Goal: Task Accomplishment & Management: Use online tool/utility

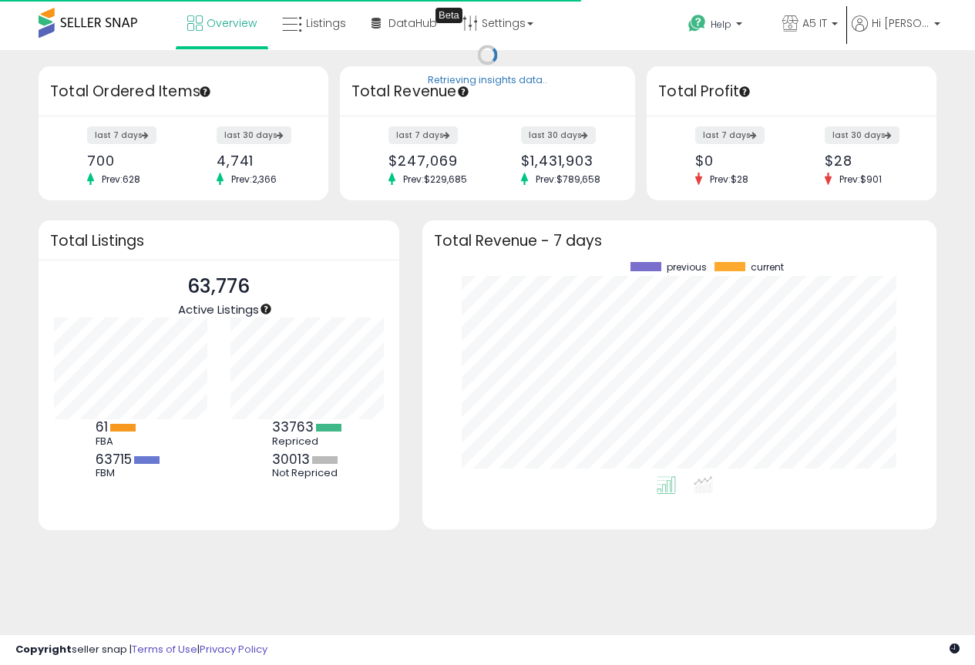
scroll to position [214, 483]
click at [318, 19] on span "Listings" at bounding box center [326, 22] width 40 height 15
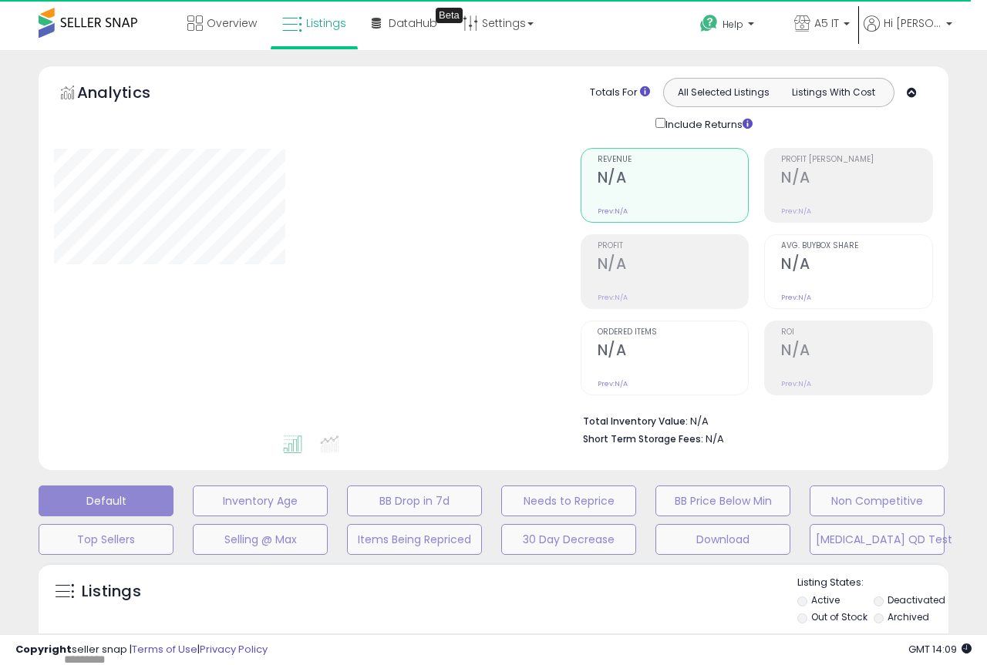
type input "*******"
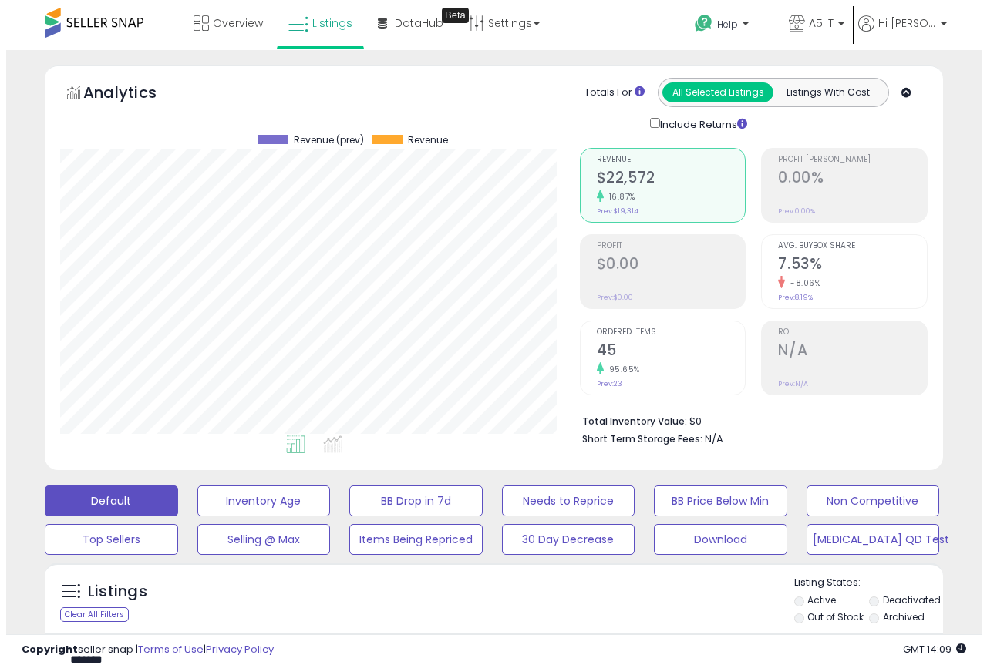
scroll to position [316, 520]
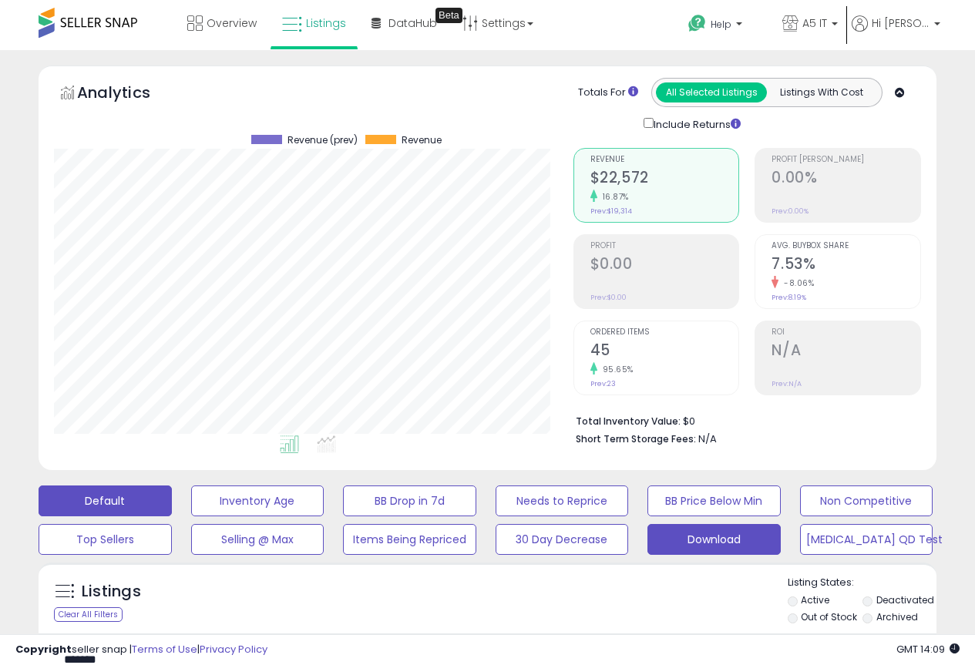
click at [683, 536] on button "Download" at bounding box center [713, 539] width 133 height 31
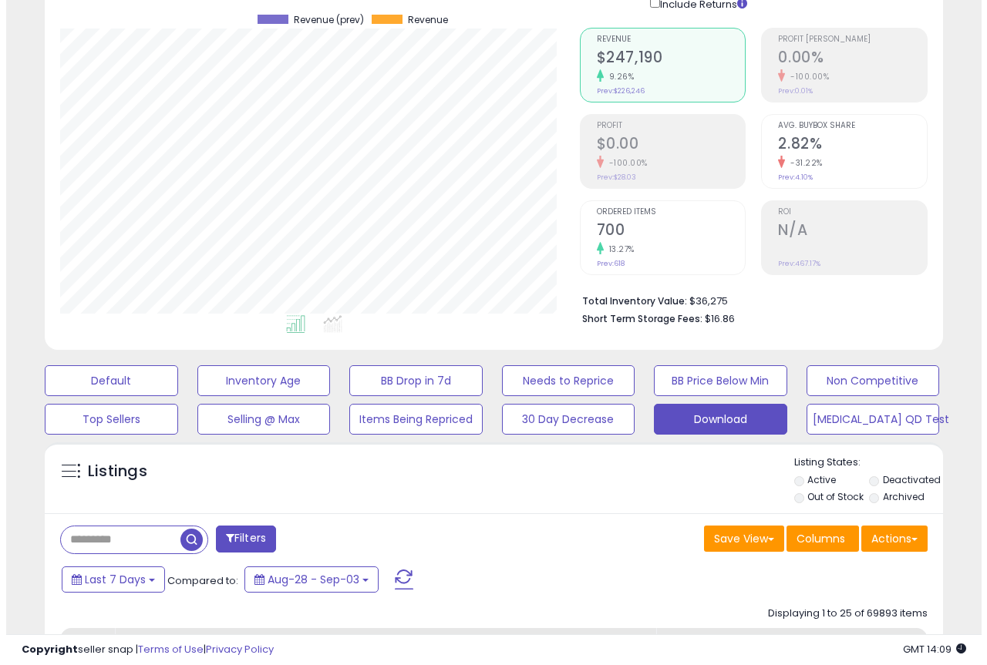
scroll to position [154, 0]
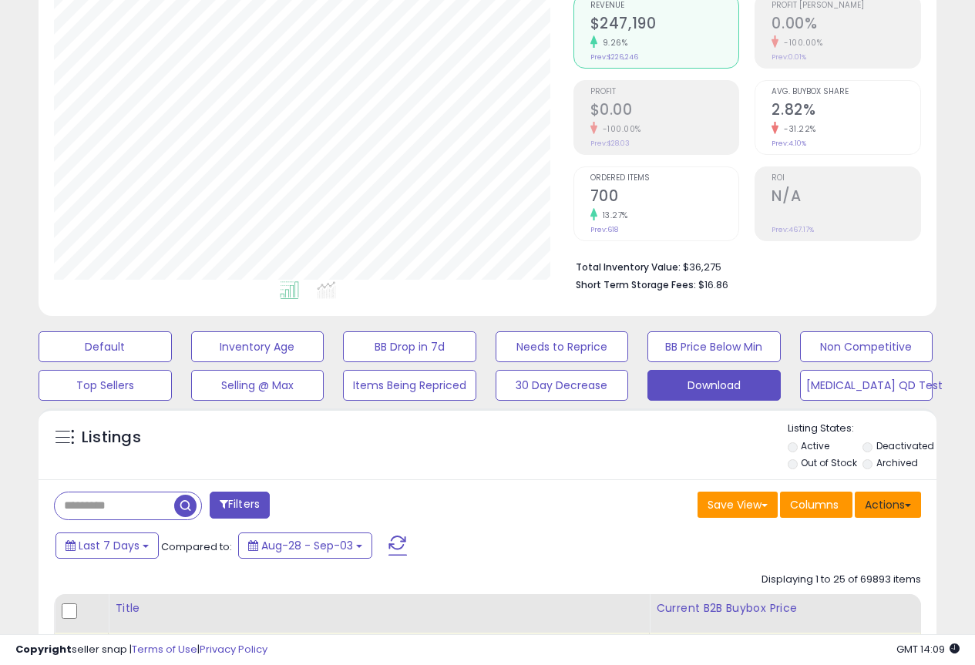
click at [897, 505] on button "Actions" at bounding box center [888, 505] width 66 height 26
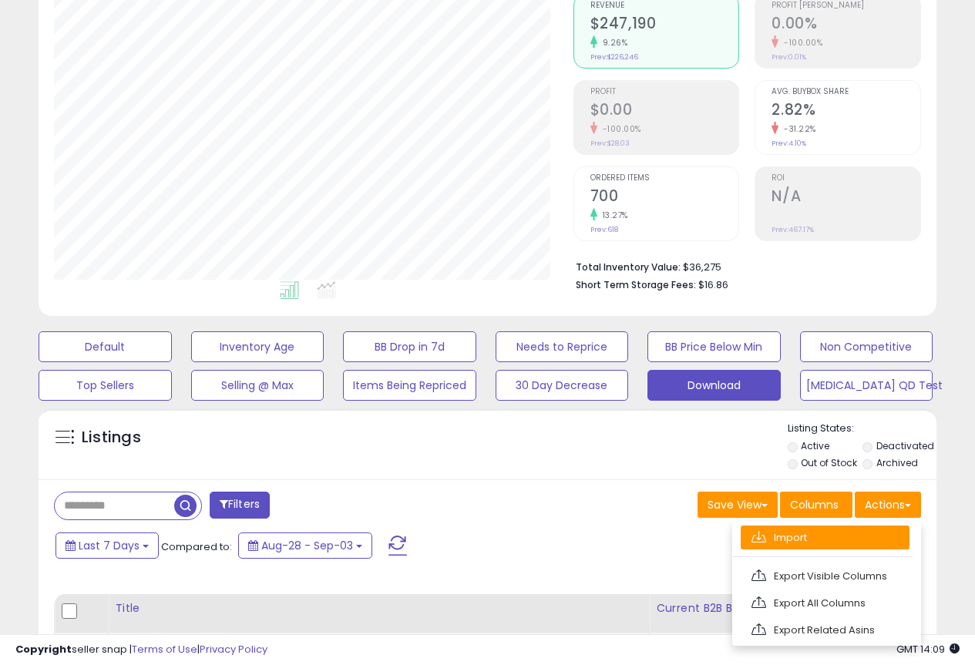
click at [849, 527] on link "Import" at bounding box center [825, 538] width 169 height 24
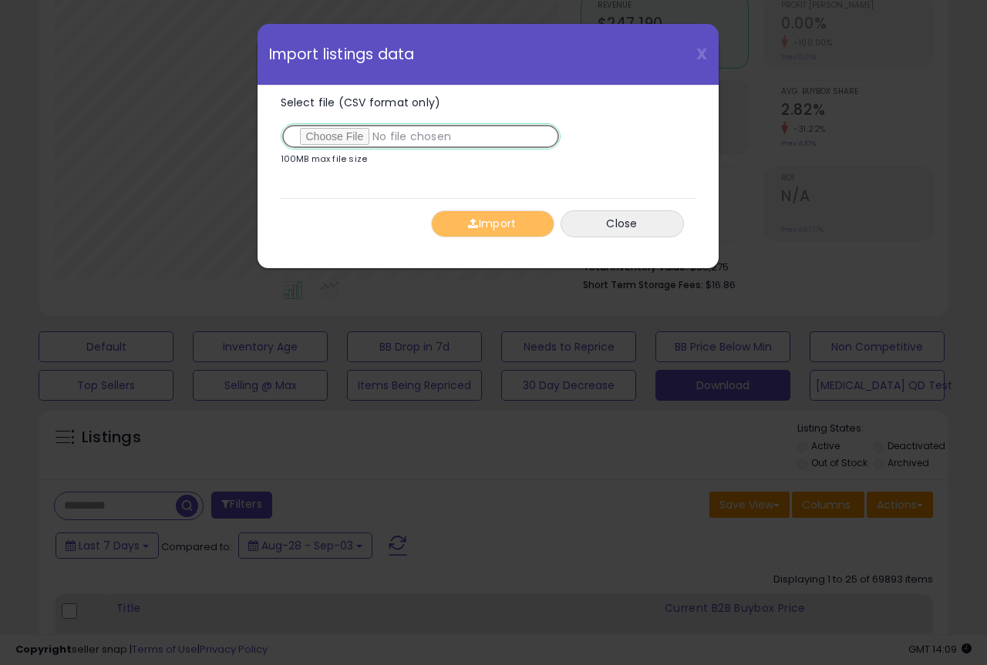
click at [348, 140] on input "Select file (CSV format only)" at bounding box center [421, 136] width 280 height 26
type input "**********"
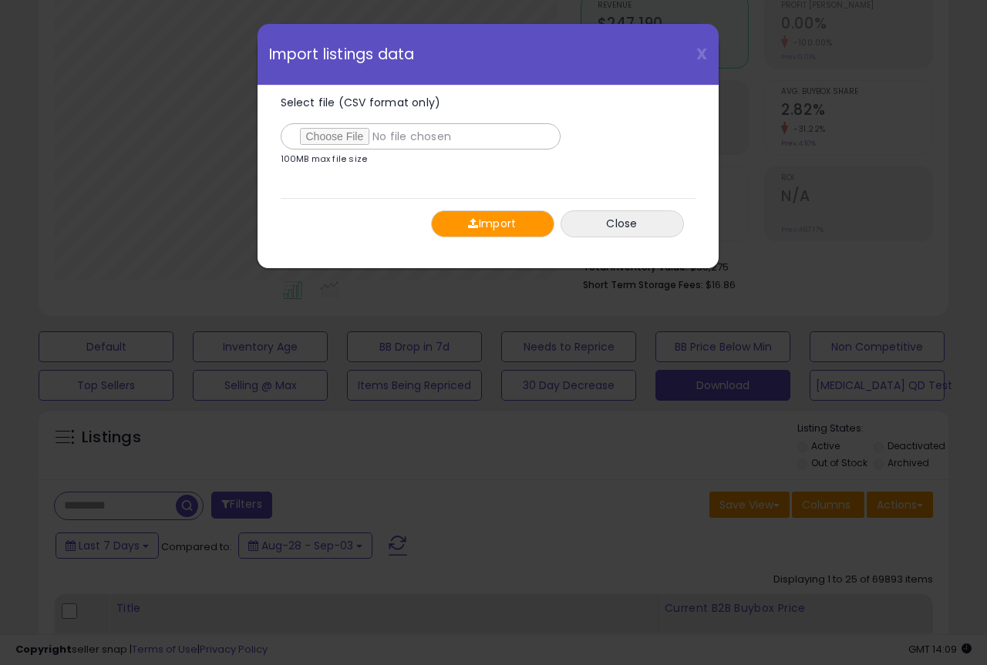
click at [522, 230] on button "Import" at bounding box center [492, 223] width 123 height 27
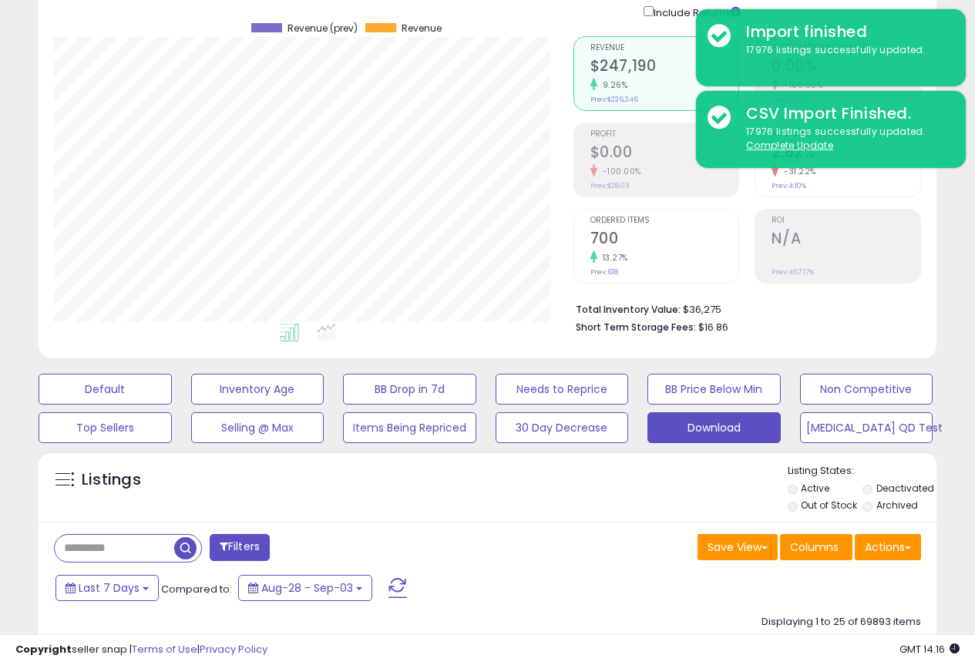
scroll to position [231, 0]
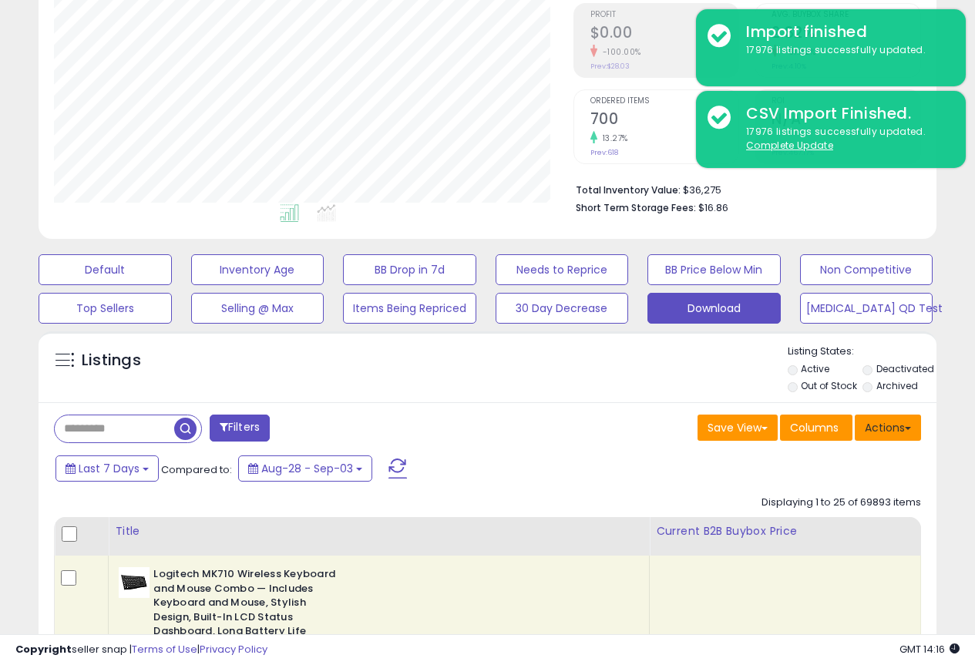
click at [901, 427] on button "Actions" at bounding box center [888, 428] width 66 height 26
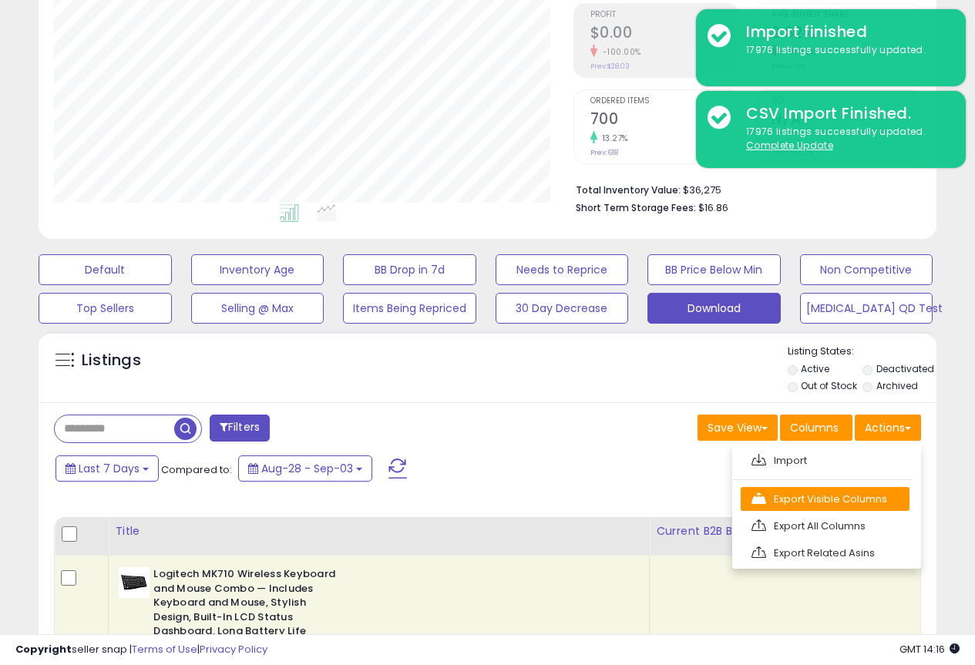
click at [866, 501] on link "Export Visible Columns" at bounding box center [825, 499] width 169 height 24
